Goal: Task Accomplishment & Management: Manage account settings

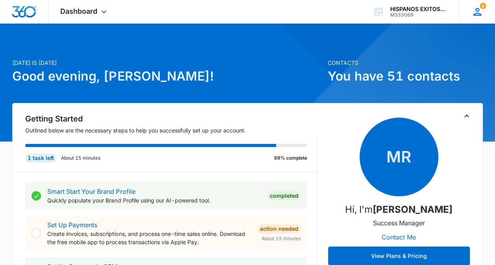
click at [478, 8] on icon at bounding box center [477, 12] width 12 height 12
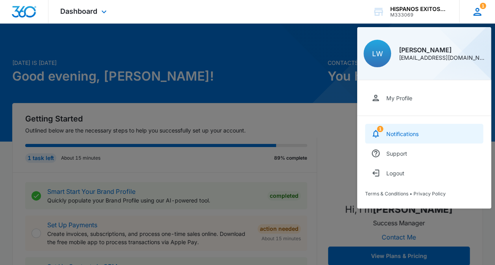
click at [402, 137] on link "1 Notifications" at bounding box center [424, 134] width 118 height 20
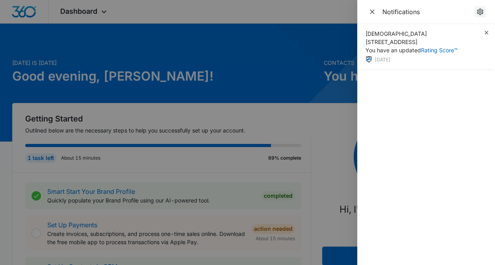
click at [480, 12] on icon "notifications.title" at bounding box center [480, 12] width 6 height 7
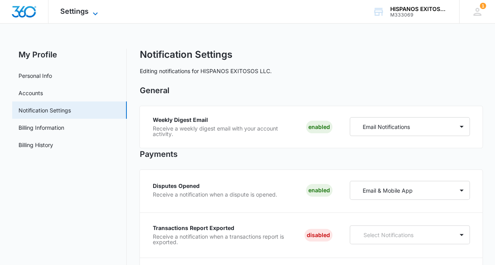
click at [83, 12] on span "Settings" at bounding box center [74, 11] width 28 height 8
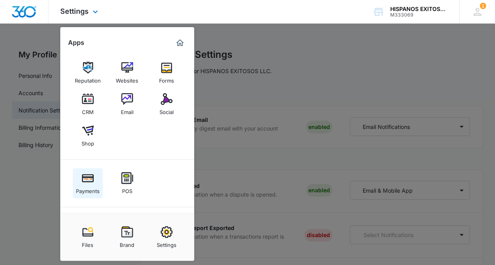
click at [89, 183] on img at bounding box center [88, 178] width 12 height 12
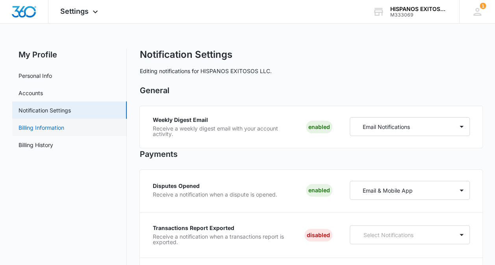
click at [64, 132] on link "Billing Information" at bounding box center [42, 128] width 46 height 8
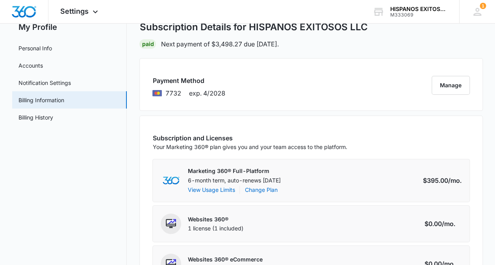
scroll to position [39, 0]
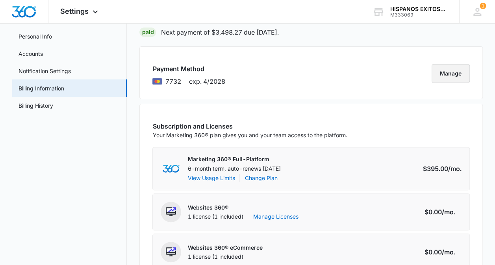
click at [439, 81] on button "Manage" at bounding box center [451, 73] width 38 height 19
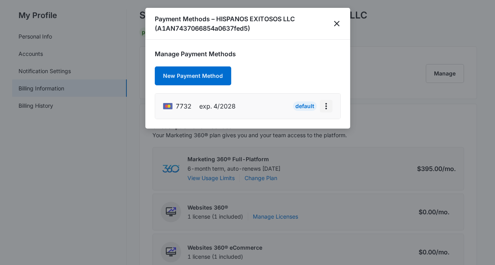
click at [324, 106] on icon "actions.viewMore" at bounding box center [325, 106] width 9 height 9
click at [308, 86] on div "Edit Card" at bounding box center [301, 85] width 24 height 6
select select "4"
select select "2028"
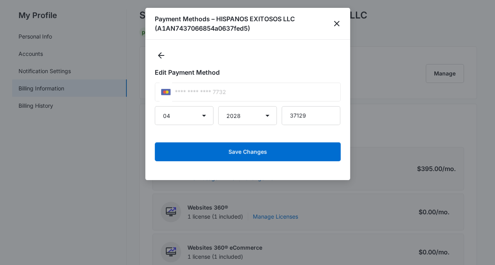
click at [249, 94] on div "**** **** **** 7732" at bounding box center [248, 92] width 186 height 19
click at [164, 58] on icon "Back" at bounding box center [160, 55] width 9 height 9
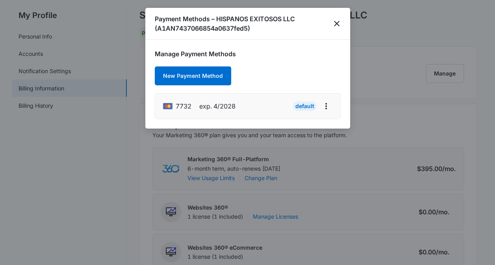
click at [204, 105] on span "exp. 4/2028" at bounding box center [217, 106] width 36 height 9
click at [169, 106] on icon at bounding box center [168, 106] width 3 height 3
click at [307, 106] on div "Default" at bounding box center [305, 106] width 24 height 9
click at [324, 106] on icon "actions.viewMore" at bounding box center [325, 106] width 9 height 9
click at [312, 79] on button "Edit Card" at bounding box center [306, 84] width 52 height 12
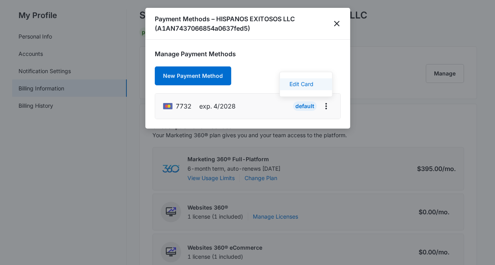
select select "4"
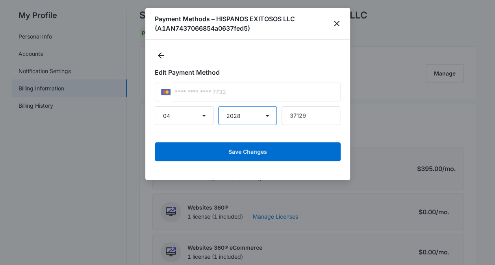
click at [259, 119] on select "2025 2026 2027 2028 2029 2030 2031 2032 2033 2034 2035 2036 2037 2038 2039 2040…" at bounding box center [247, 115] width 59 height 19
select select "2025"
click at [218, 106] on select "2025 2026 2027 2028 2029 2030 2031 2032 2033 2034 2035 2036 2037 2038 2039 2040…" at bounding box center [247, 115] width 59 height 19
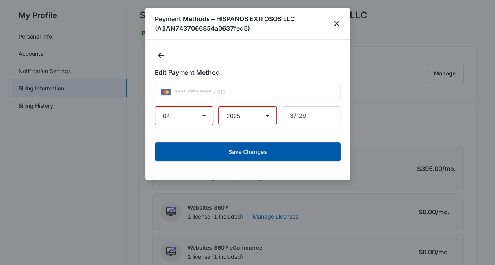
click at [301, 154] on button "Save Changes" at bounding box center [248, 152] width 186 height 19
click at [258, 149] on button "Save Changes" at bounding box center [248, 152] width 186 height 19
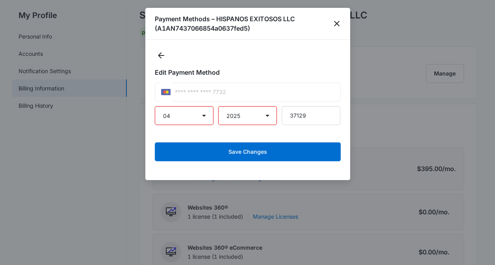
click at [195, 118] on select "01 02 03 04 05 06 07 08 09 10 11 12" at bounding box center [184, 115] width 59 height 19
select select "2"
click at [155, 106] on select "01 02 03 04 05 06 07 08 09 10 11 12" at bounding box center [184, 115] width 59 height 19
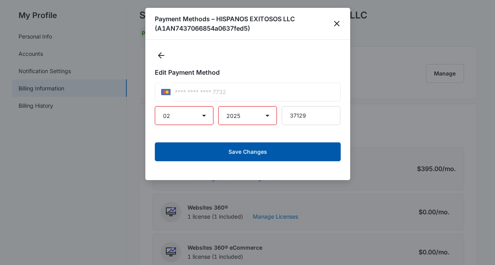
click at [243, 151] on button "Save Changes" at bounding box center [248, 152] width 186 height 19
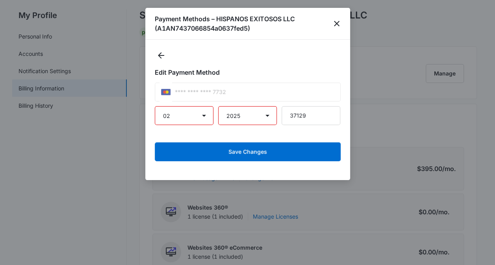
click at [214, 99] on div "**** **** **** 7732" at bounding box center [248, 92] width 186 height 19
click at [332, 24] on icon "close" at bounding box center [336, 23] width 9 height 9
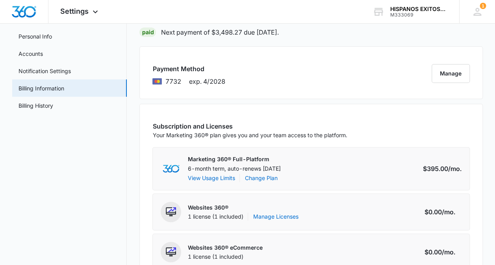
click at [153, 34] on div "Paid" at bounding box center [147, 32] width 17 height 9
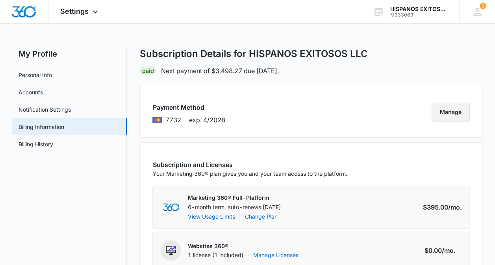
scroll to position [0, 0]
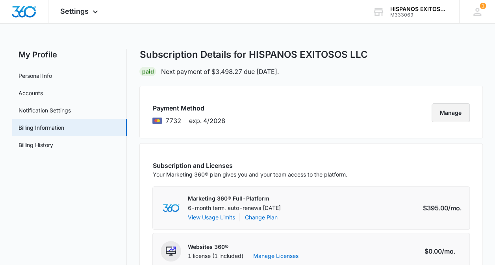
click at [460, 110] on button "Manage" at bounding box center [451, 113] width 38 height 19
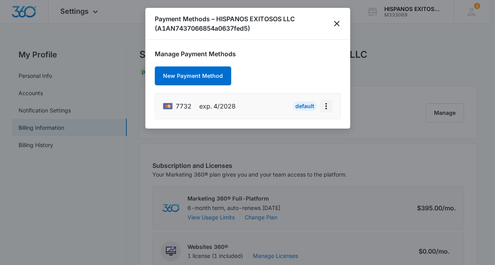
click at [325, 108] on icon "actions.viewMore" at bounding box center [326, 106] width 2 height 6
click at [317, 83] on button "Edit Card" at bounding box center [306, 84] width 52 height 12
select select "4"
select select "2028"
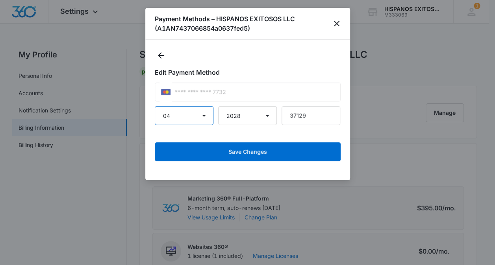
click at [200, 118] on select "01 02 03 04 05 06 07 08 09 10 11 12" at bounding box center [184, 115] width 59 height 19
click at [335, 23] on icon "close" at bounding box center [336, 23] width 9 height 9
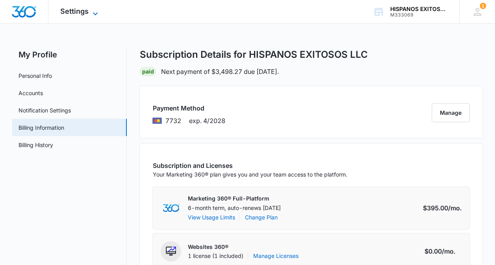
click at [84, 13] on span "Settings" at bounding box center [74, 11] width 28 height 8
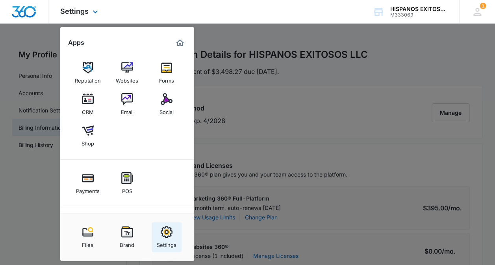
click at [170, 238] on div "Settings" at bounding box center [167, 243] width 20 height 10
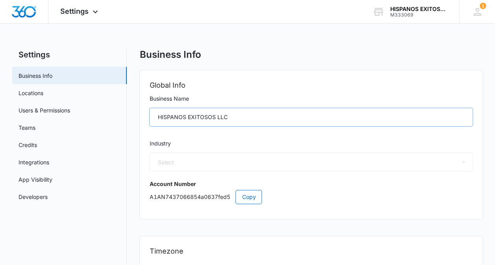
select select "32"
select select "US"
select select "America/Chicago"
click at [413, 11] on div "HISPANOS EXITOSOS LLC" at bounding box center [418, 9] width 57 height 6
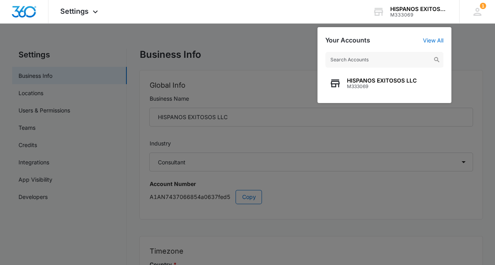
click at [298, 59] on div at bounding box center [247, 132] width 495 height 265
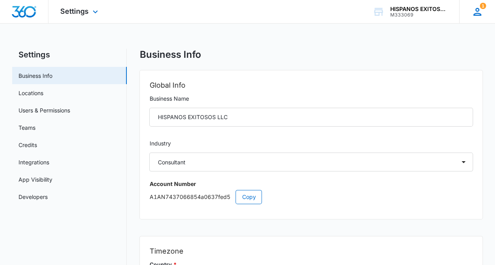
click at [478, 13] on icon at bounding box center [477, 12] width 12 height 12
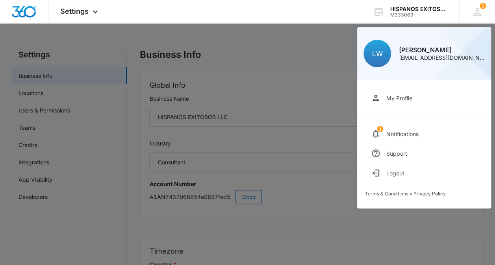
click at [348, 125] on div at bounding box center [247, 132] width 495 height 265
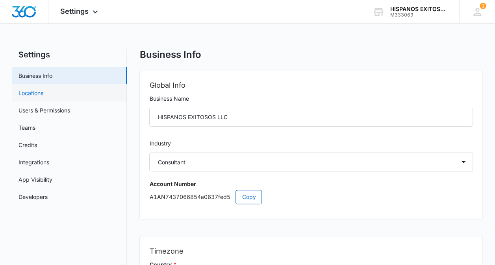
click at [30, 97] on link "Locations" at bounding box center [31, 93] width 25 height 8
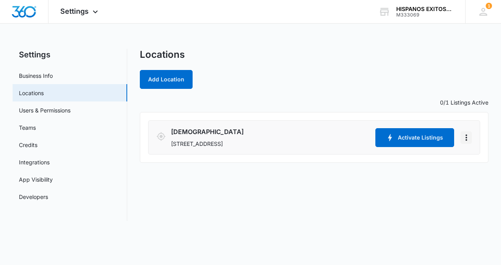
click at [464, 138] on icon "Actions" at bounding box center [465, 137] width 9 height 9
click at [480, 156] on link "Edit" at bounding box center [476, 159] width 10 height 7
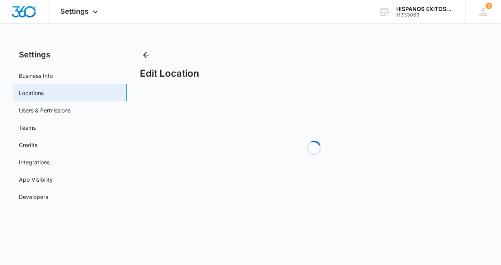
select select "Tennessee"
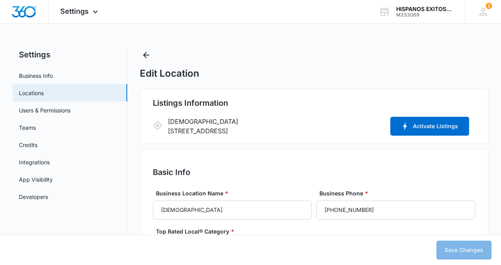
type input "9:00 am"
type input "5:00 pm"
type input "9:00 am"
type input "5:00 pm"
type input "9:00 am"
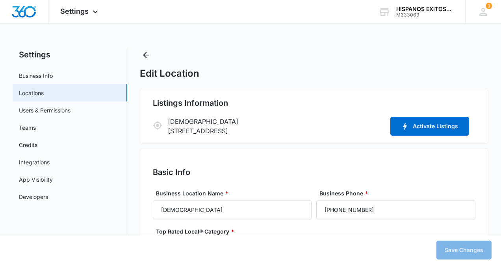
type input "5:00 pm"
type input "9:00 am"
type input "5:00 pm"
type input "9:00 am"
type input "5:00 pm"
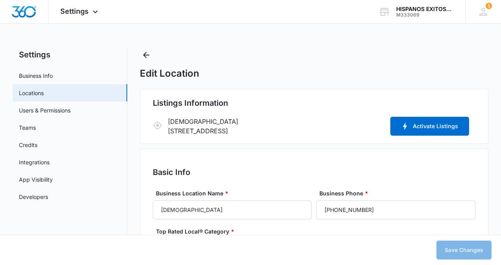
type input "9:00 am"
type input "5:00 pm"
type input "9:00 am"
type input "5:00 pm"
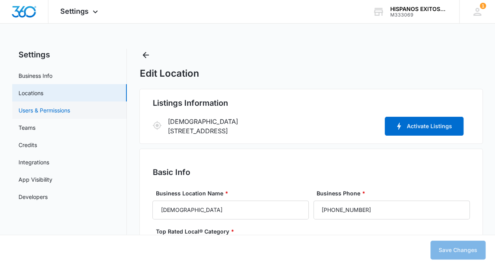
click at [61, 113] on link "Users & Permissions" at bounding box center [45, 110] width 52 height 8
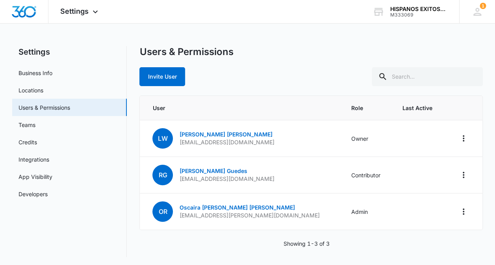
scroll to position [4, 0]
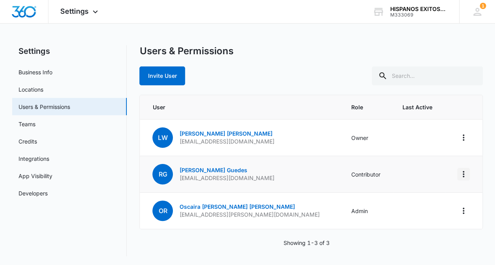
click at [463, 172] on icon "Actions" at bounding box center [463, 174] width 9 height 9
click at [426, 204] on button "Remove User" at bounding box center [428, 208] width 81 height 12
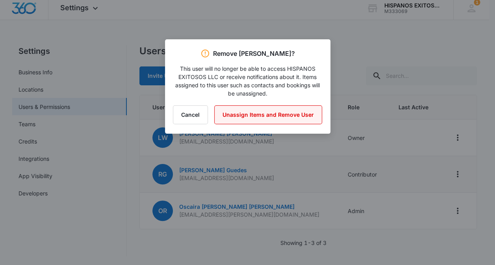
click at [267, 118] on button "Unassign Items and Remove User" at bounding box center [268, 115] width 108 height 19
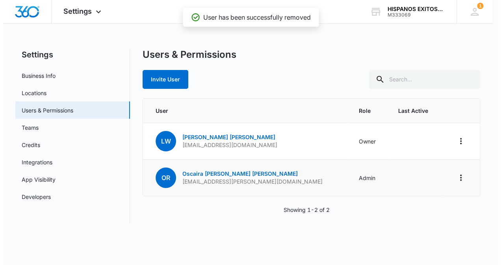
scroll to position [0, 0]
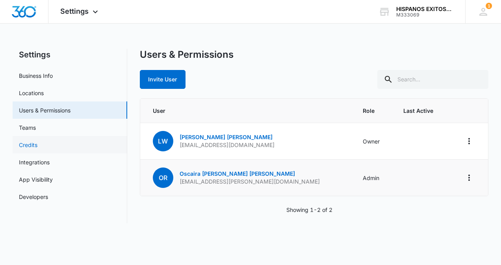
click at [37, 146] on link "Credits" at bounding box center [28, 145] width 19 height 8
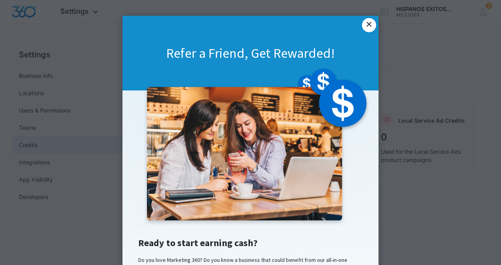
click at [369, 28] on link "×" at bounding box center [369, 25] width 14 height 14
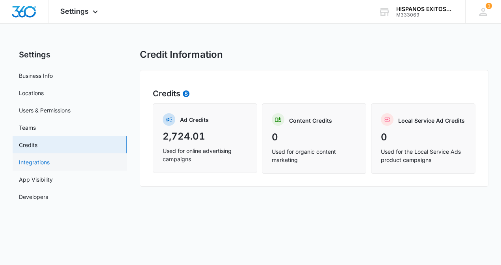
click at [46, 165] on link "Integrations" at bounding box center [34, 162] width 31 height 8
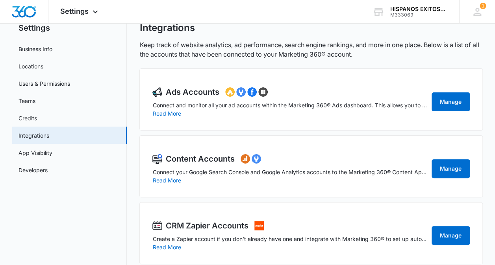
scroll to position [39, 0]
